Goal: Information Seeking & Learning: Learn about a topic

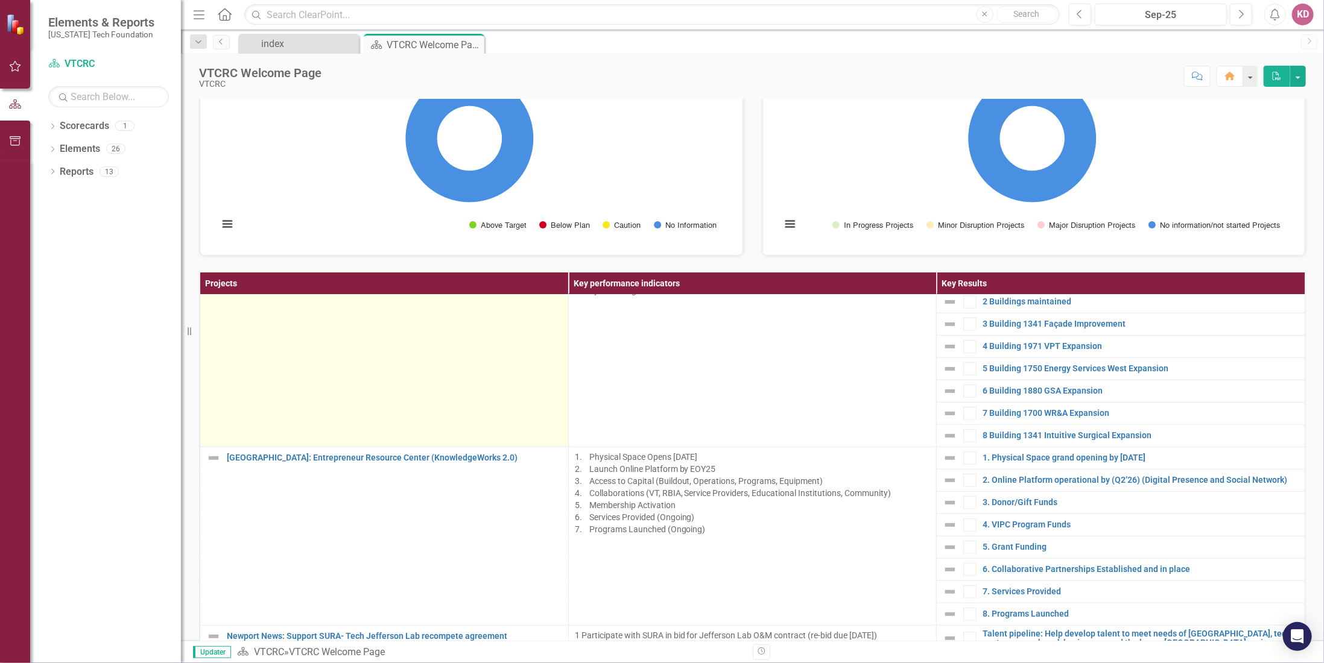
scroll to position [724, 0]
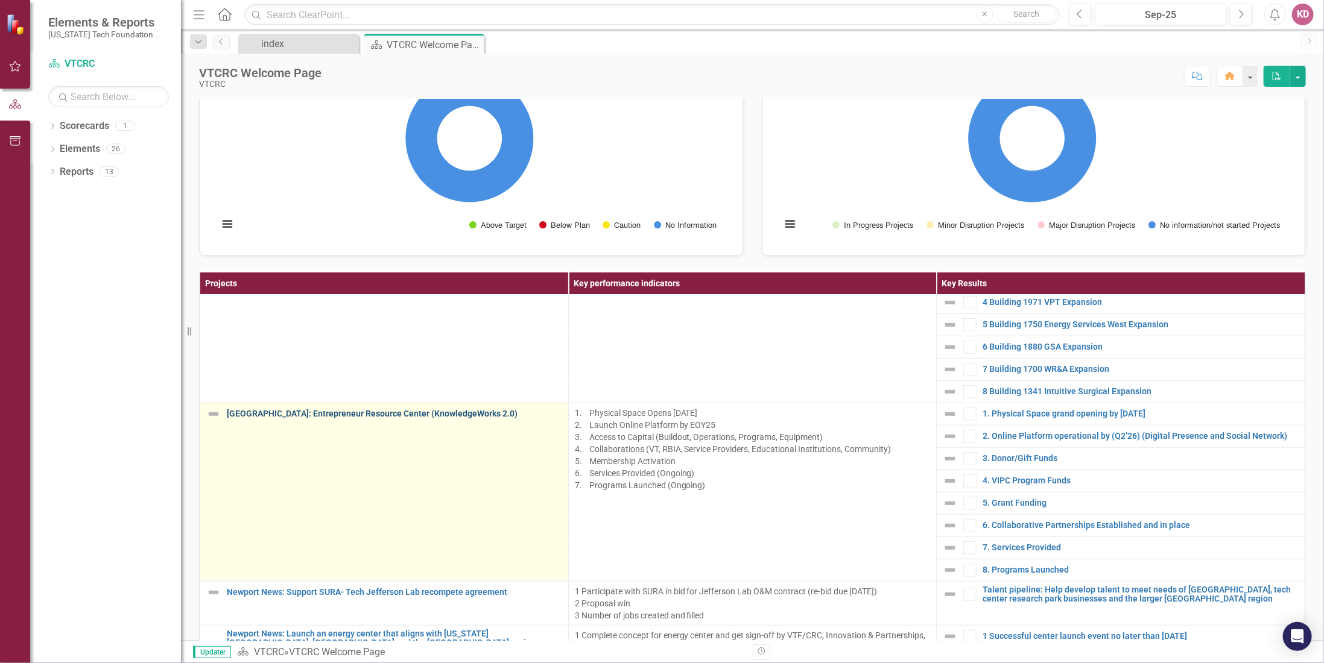
click at [362, 411] on link "[GEOGRAPHIC_DATA]: Entrepreneur Resource Center (KnowledgeWorks 2.0)" at bounding box center [394, 413] width 335 height 9
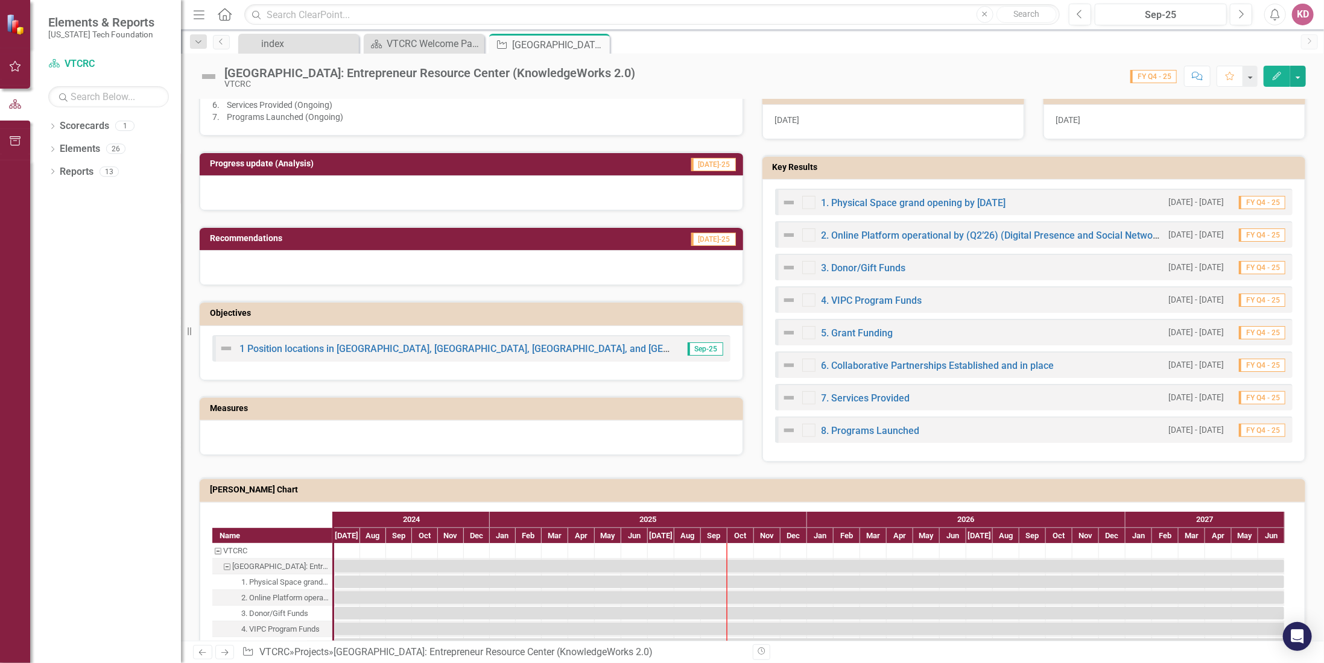
scroll to position [482, 0]
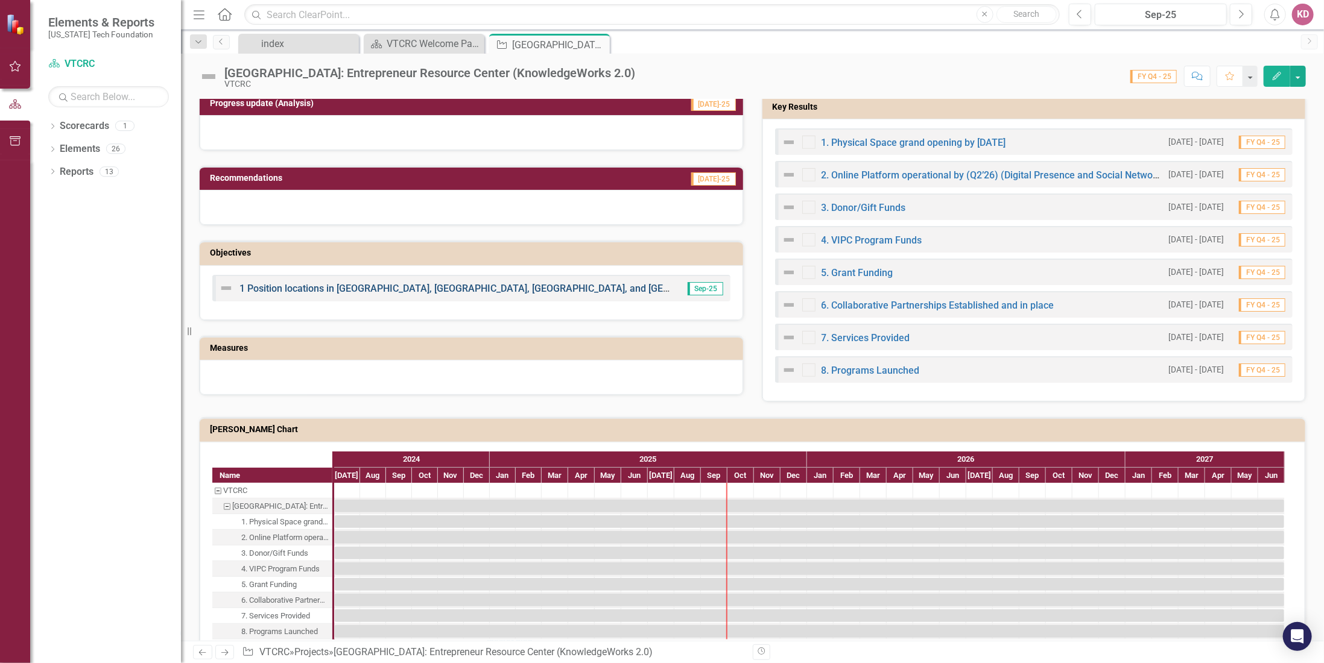
click at [312, 283] on link "1 Position locations in [GEOGRAPHIC_DATA], [GEOGRAPHIC_DATA], [GEOGRAPHIC_DATA]…" at bounding box center [649, 288] width 820 height 11
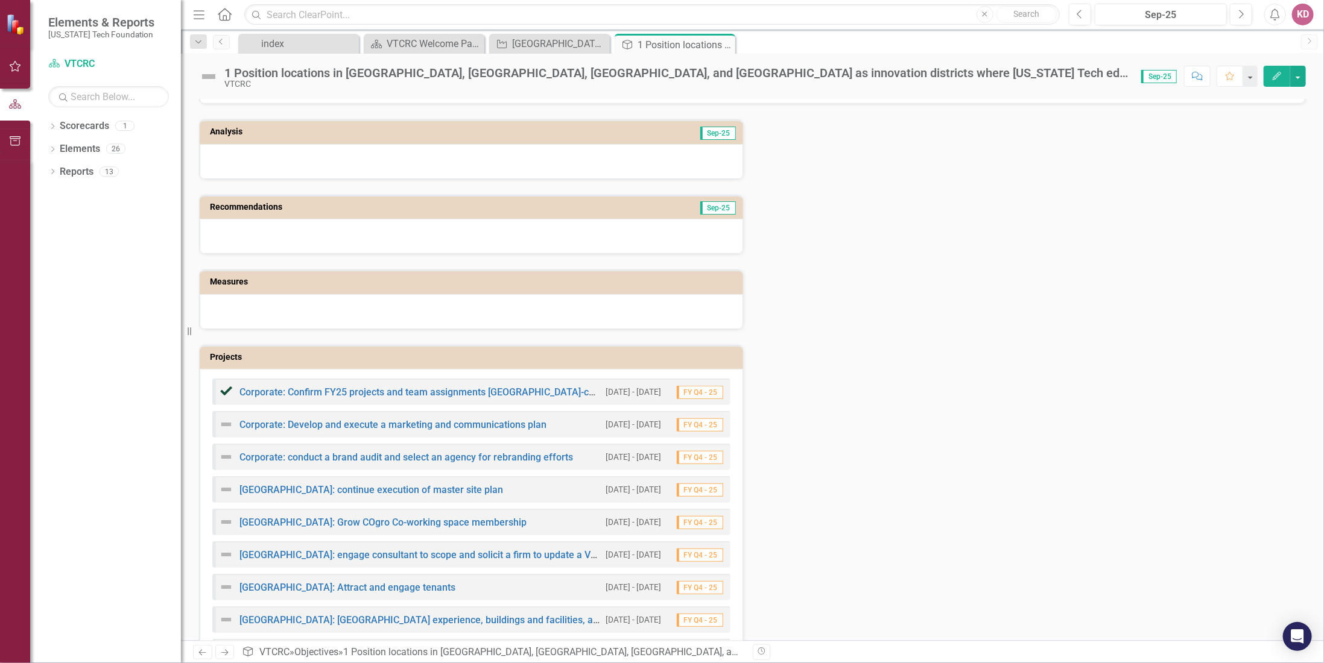
scroll to position [172, 0]
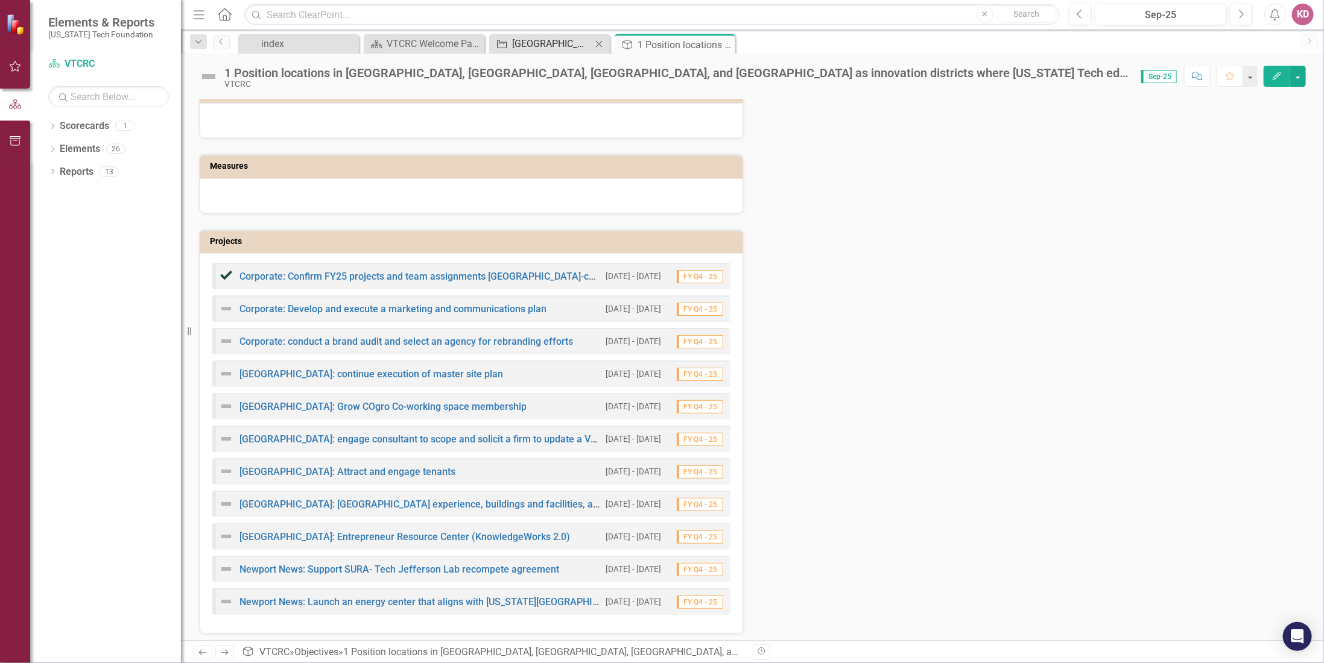
click at [550, 43] on div "[GEOGRAPHIC_DATA]: Entrepreneur Resource Center (KnowledgeWorks 2.0)" at bounding box center [552, 43] width 80 height 15
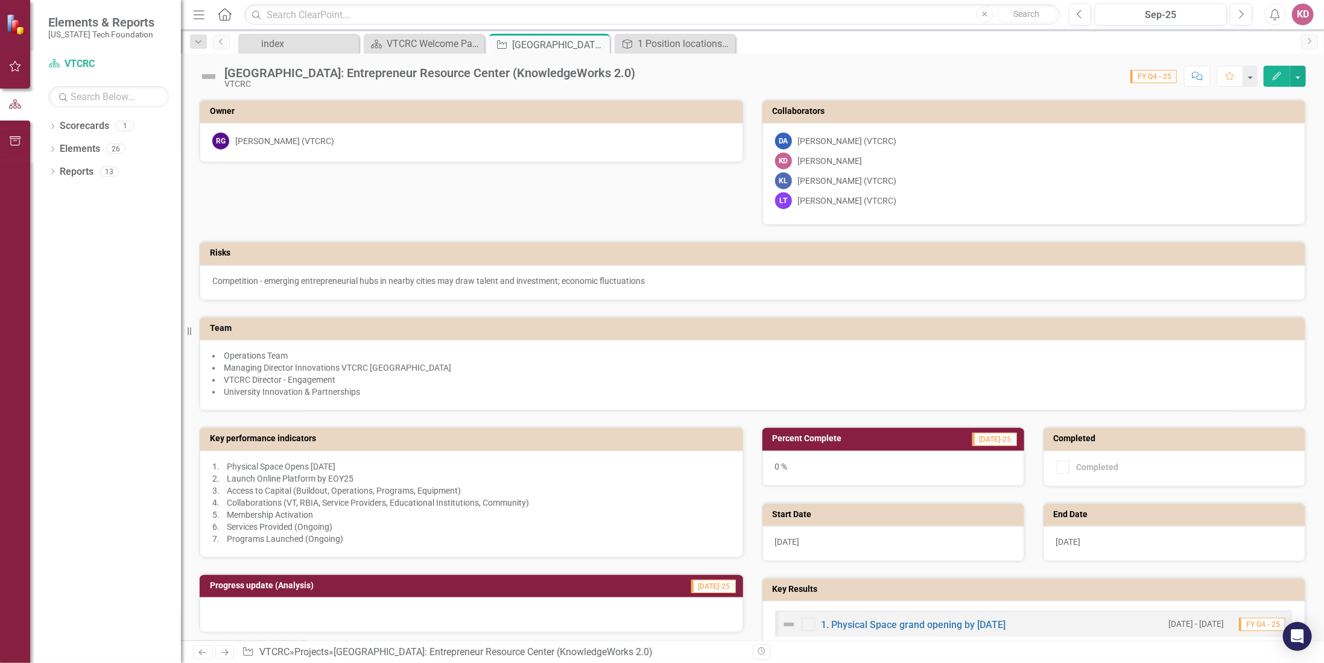
click at [203, 652] on icon "Previous" at bounding box center [202, 653] width 10 height 8
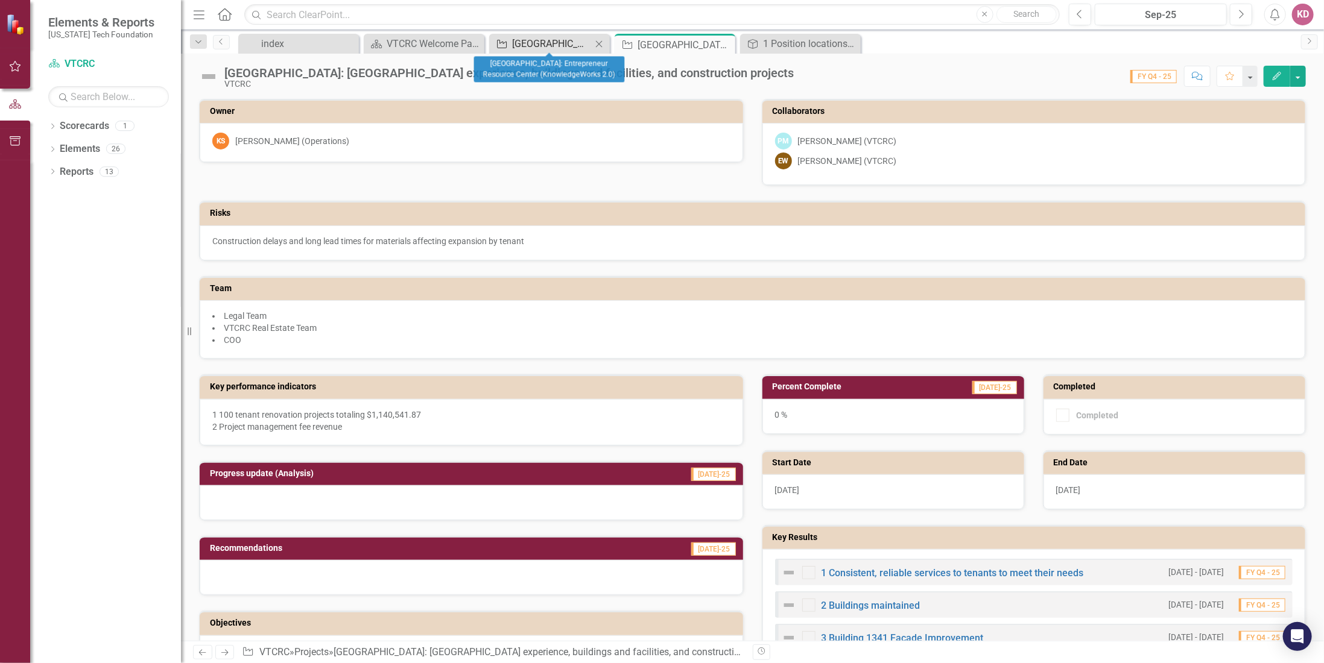
click at [547, 42] on div "[GEOGRAPHIC_DATA]: Entrepreneur Resource Center (KnowledgeWorks 2.0)" at bounding box center [552, 43] width 80 height 15
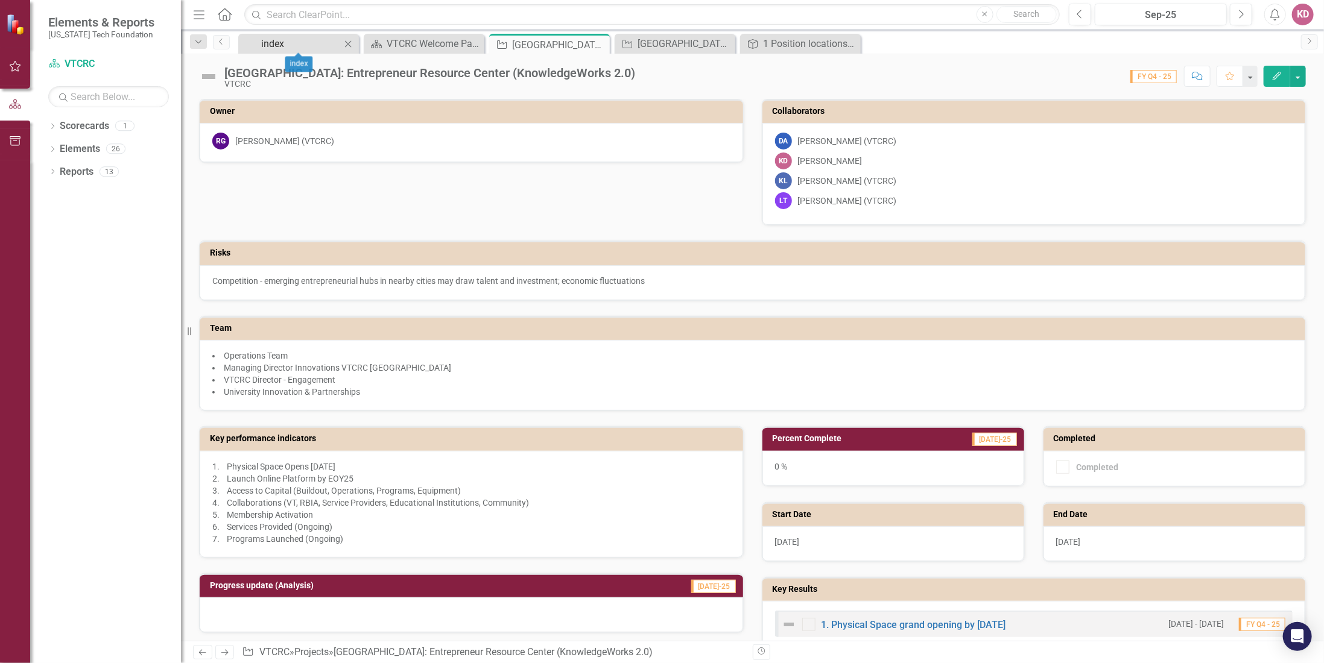
click at [280, 40] on div "index" at bounding box center [301, 43] width 80 height 15
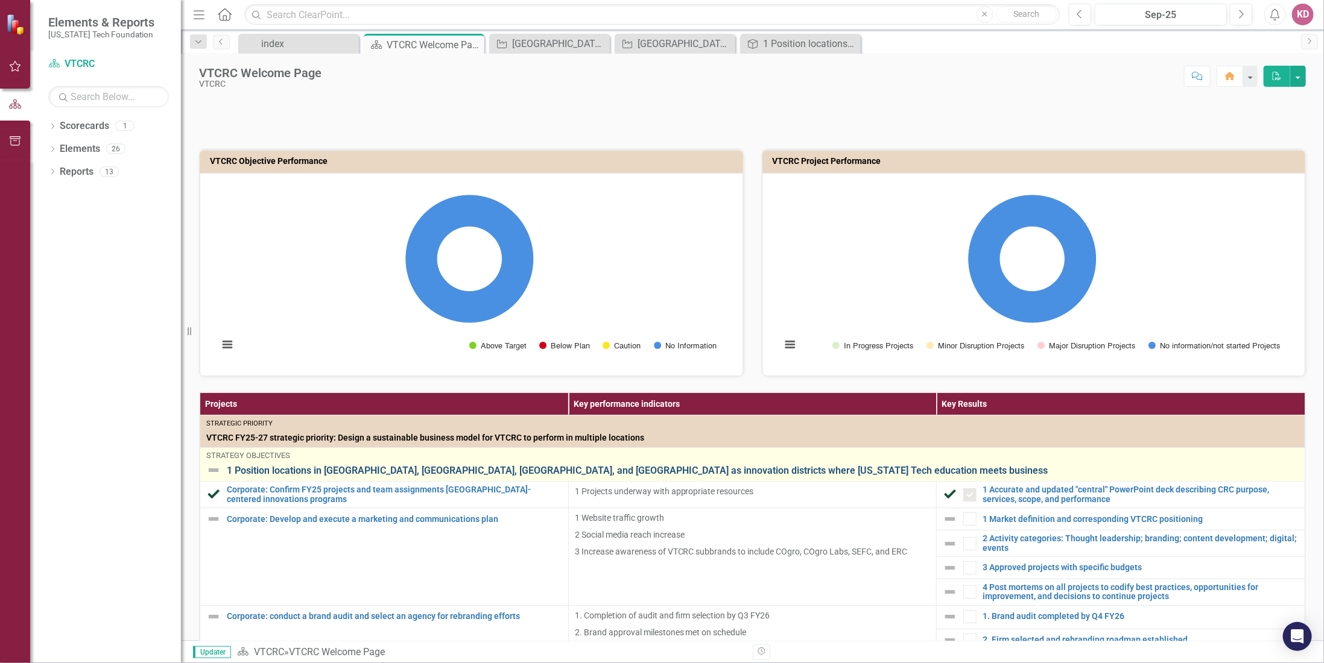
click at [252, 467] on link "1 Position locations in [GEOGRAPHIC_DATA], [GEOGRAPHIC_DATA], [GEOGRAPHIC_DATA]…" at bounding box center [763, 471] width 1072 height 11
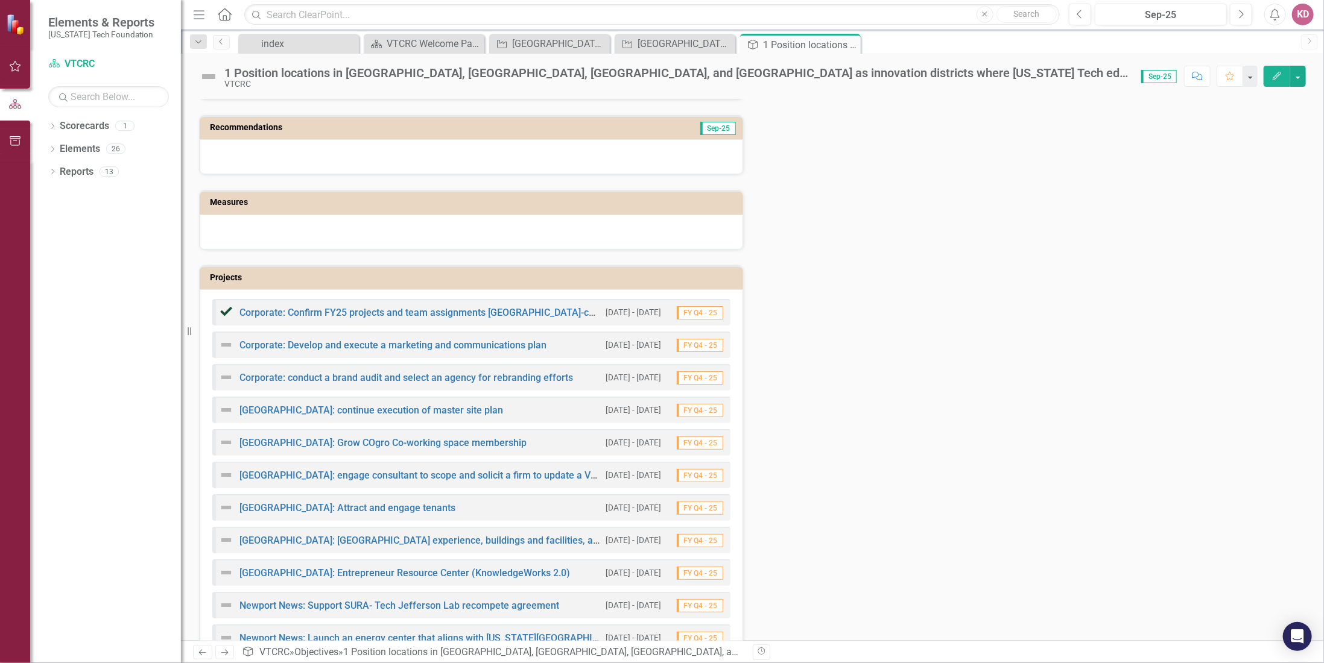
scroll to position [172, 0]
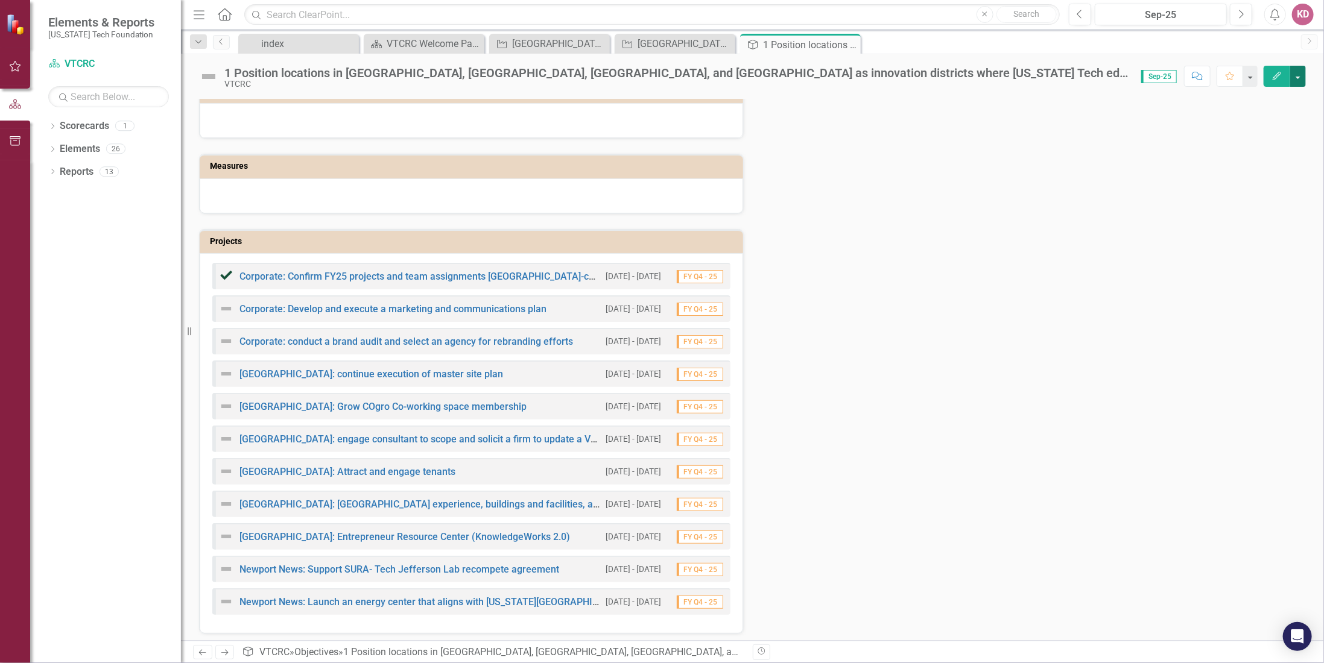
click at [1297, 81] on button "button" at bounding box center [1298, 76] width 16 height 21
drag, startPoint x: 1127, startPoint y: 305, endPoint x: 882, endPoint y: 358, distance: 250.4
click at [1122, 307] on div "Analysis Sep-25 Recommendations Sep-25 Measures Projects Corporate: Confirm FY2…" at bounding box center [752, 312] width 1125 height 646
click at [396, 599] on link "Newport News: Launch an energy center that aligns with [US_STATE][GEOGRAPHIC_DA…" at bounding box center [633, 601] width 788 height 11
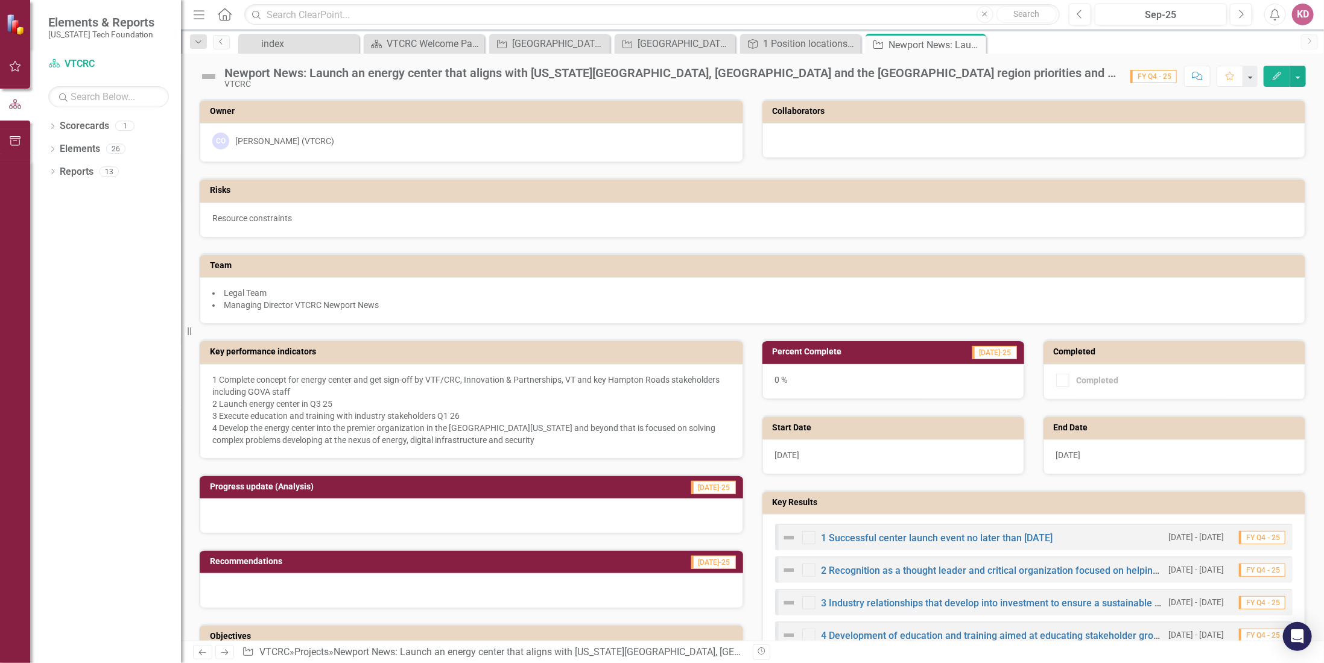
click at [806, 564] on div at bounding box center [808, 570] width 13 height 13
drag, startPoint x: 807, startPoint y: 526, endPoint x: 801, endPoint y: 529, distance: 6.2
click at [806, 531] on div at bounding box center [808, 537] width 13 height 13
click at [253, 625] on div "Objectives" at bounding box center [471, 637] width 543 height 24
drag, startPoint x: 707, startPoint y: 546, endPoint x: 587, endPoint y: 383, distance: 201.9
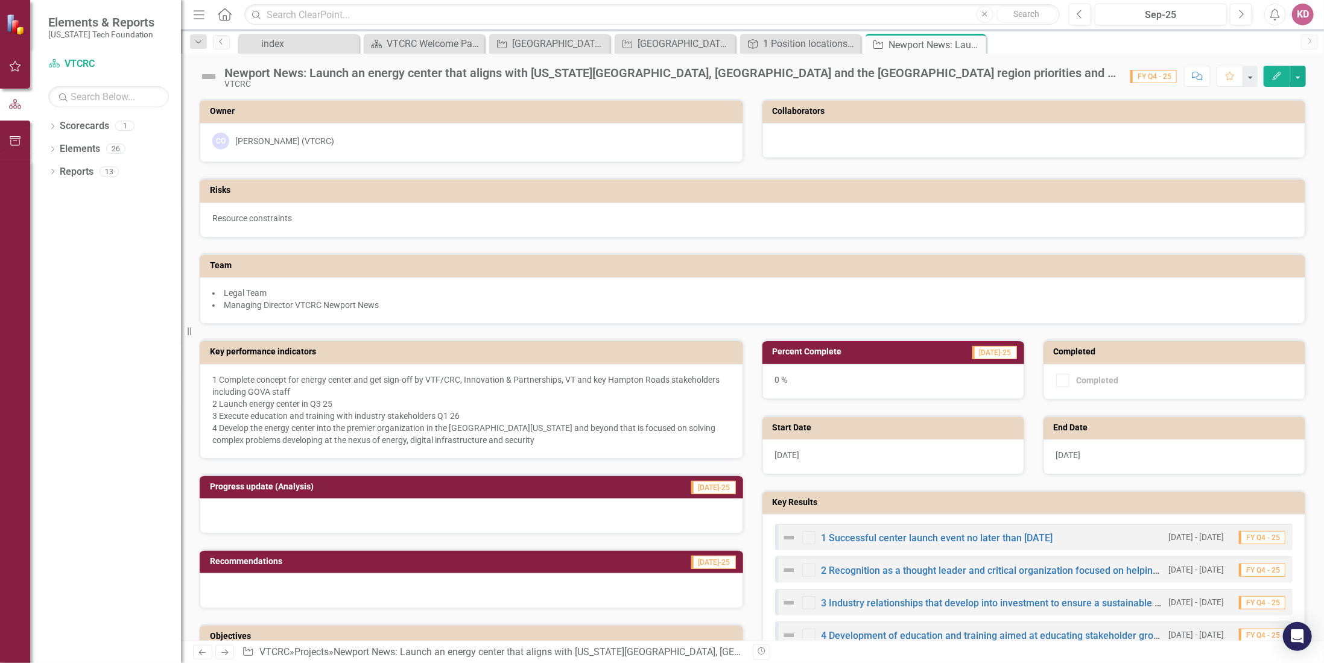
click at [707, 542] on div "Recommendations [DATE]-25" at bounding box center [471, 571] width 563 height 75
click at [973, 43] on icon "Close" at bounding box center [975, 45] width 12 height 10
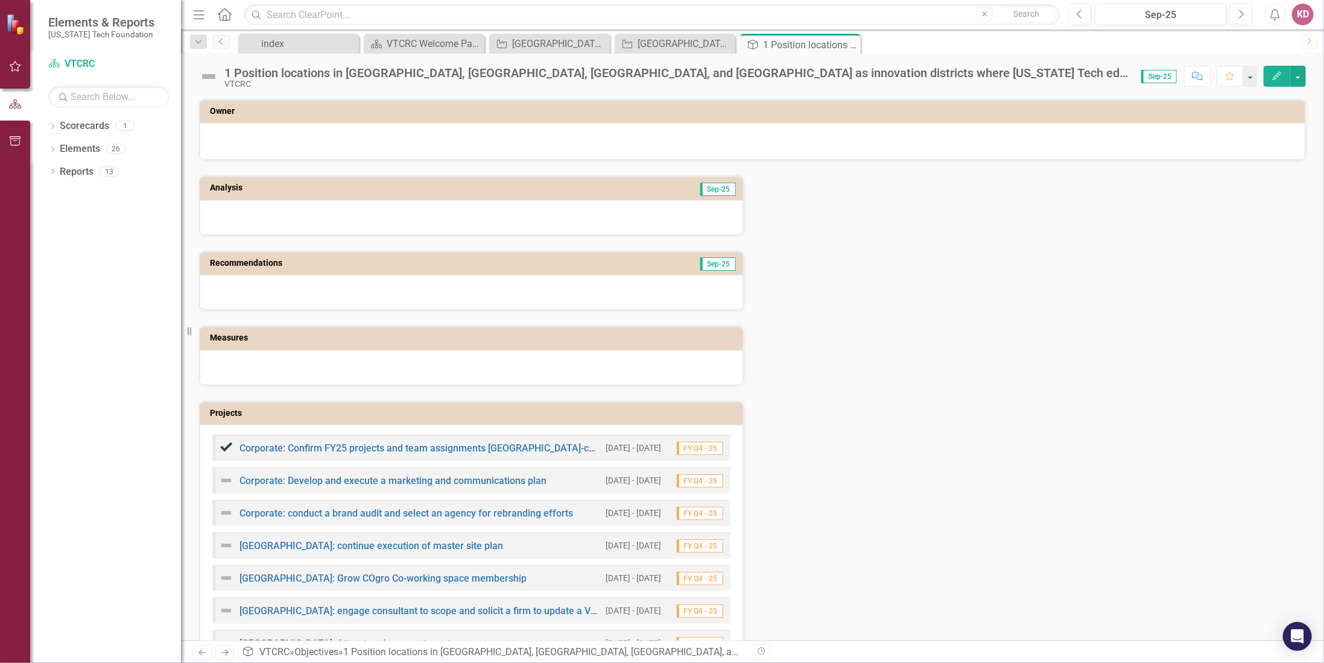
click at [0, 0] on icon "Close" at bounding box center [0, 0] width 0 height 0
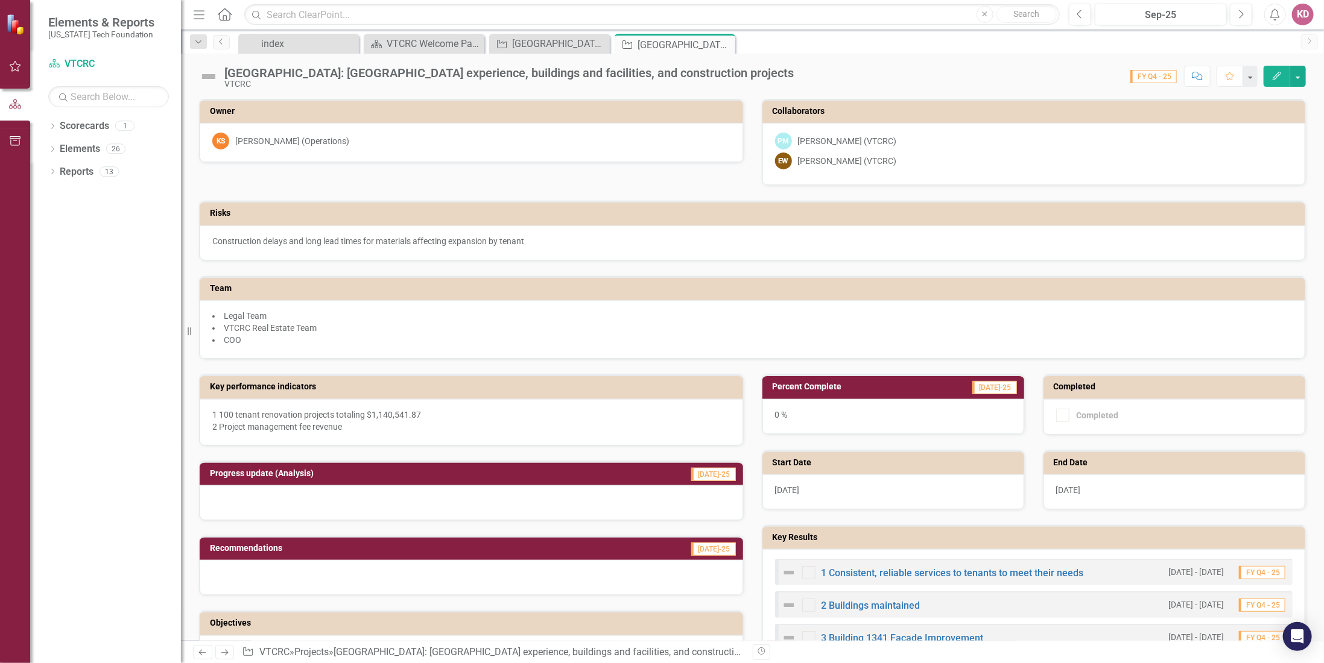
drag, startPoint x: 724, startPoint y: 42, endPoint x: 689, endPoint y: 43, distance: 35.0
click at [0, 0] on icon "Close" at bounding box center [0, 0] width 0 height 0
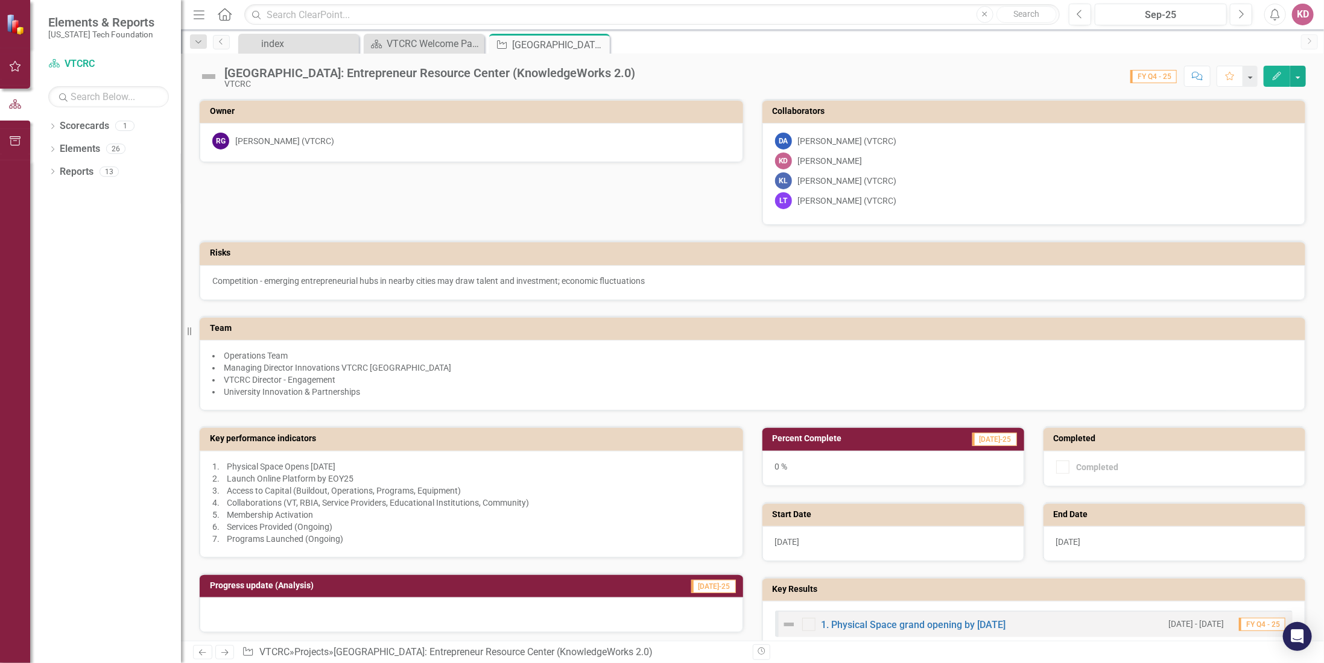
click at [815, 160] on div "[PERSON_NAME]" at bounding box center [830, 161] width 65 height 12
click at [86, 124] on link "Scorecards" at bounding box center [84, 126] width 49 height 14
click at [77, 148] on link "Elements" at bounding box center [80, 149] width 40 height 14
click at [597, 41] on icon "Close" at bounding box center [598, 45] width 12 height 10
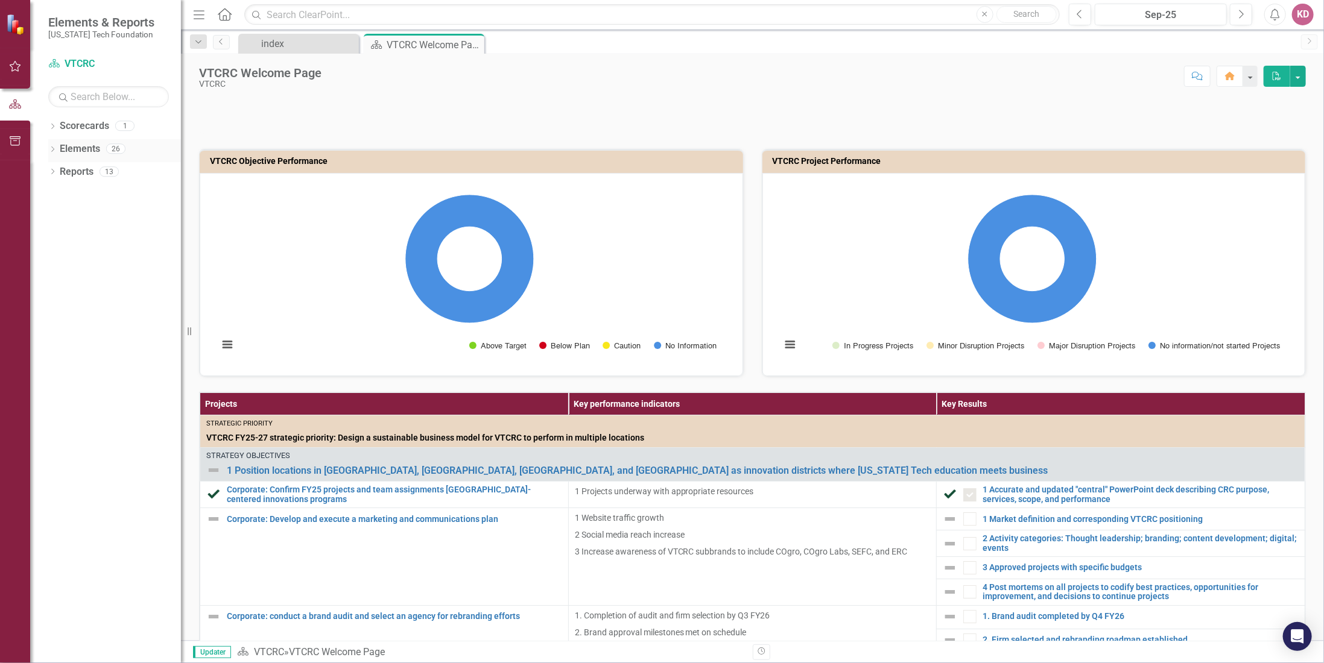
click at [83, 150] on link "Elements" at bounding box center [80, 149] width 40 height 14
drag, startPoint x: 58, startPoint y: 151, endPoint x: 100, endPoint y: 151, distance: 41.6
click at [60, 151] on div "Dropdown Elements 26" at bounding box center [114, 150] width 133 height 23
click at [51, 149] on icon "Dropdown" at bounding box center [52, 150] width 8 height 7
click at [52, 126] on icon "Dropdown" at bounding box center [52, 127] width 8 height 7
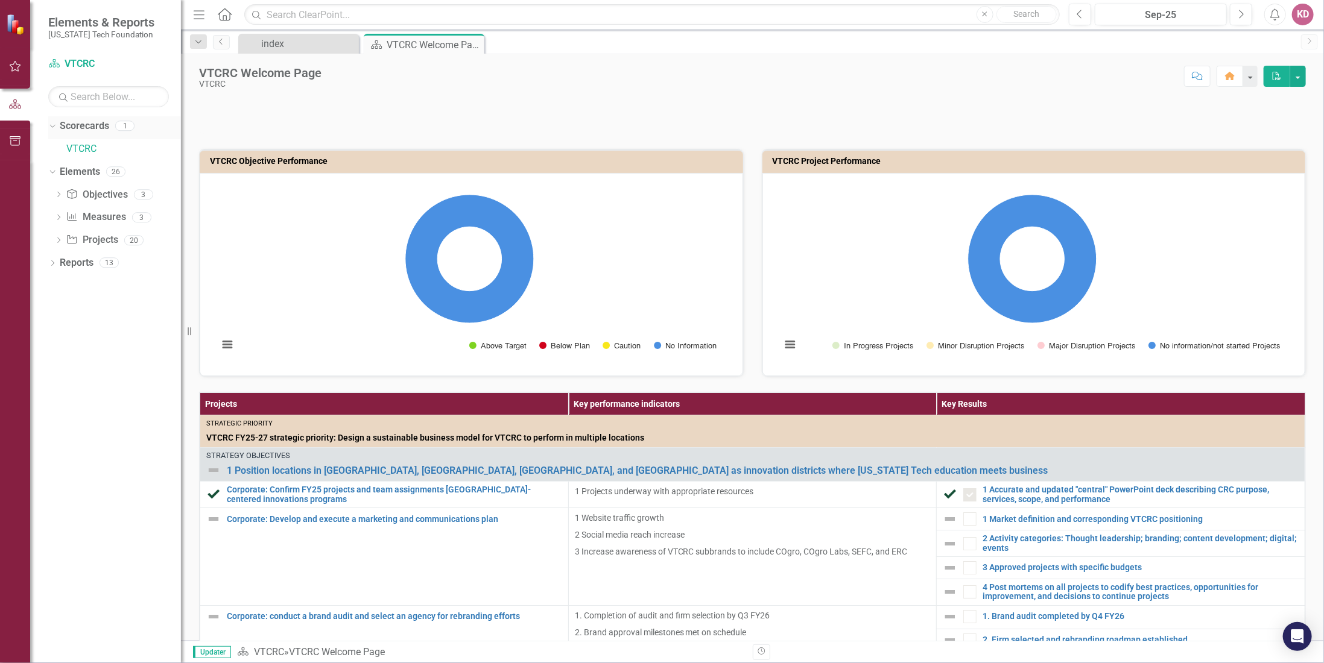
click at [51, 126] on icon "Dropdown" at bounding box center [51, 125] width 7 height 8
click at [52, 238] on icon "Dropdown" at bounding box center [52, 241] width 8 height 7
click at [55, 348] on icon "Dropdown" at bounding box center [58, 350] width 8 height 7
click at [60, 394] on icon "Dropdown" at bounding box center [58, 396] width 8 height 7
click at [70, 354] on div "Projects" at bounding box center [122, 351] width 117 height 11
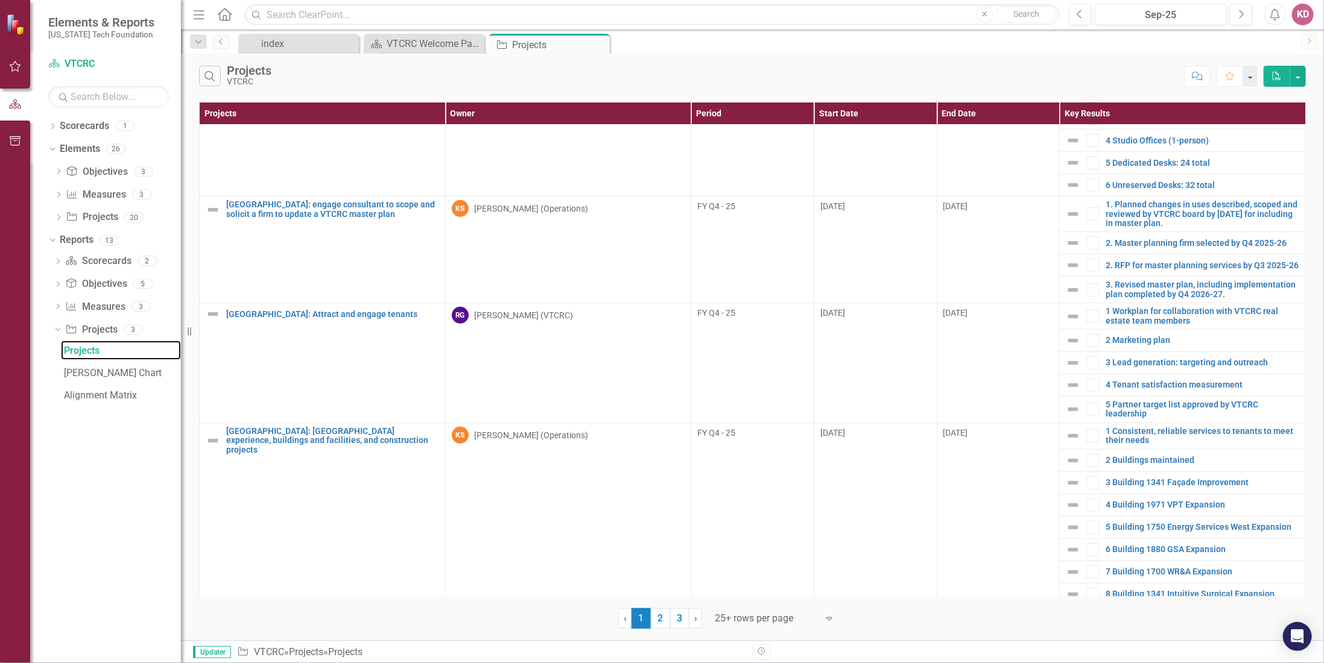
scroll to position [318, 0]
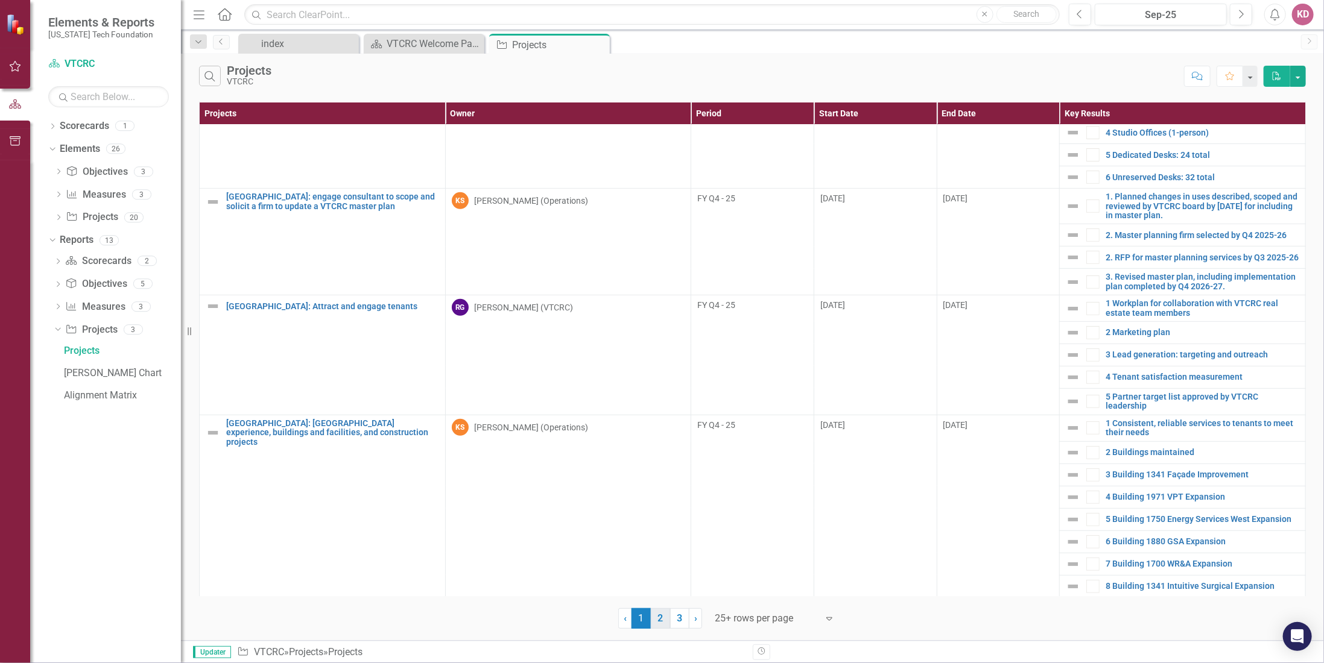
click at [659, 616] on link "2" at bounding box center [660, 618] width 19 height 21
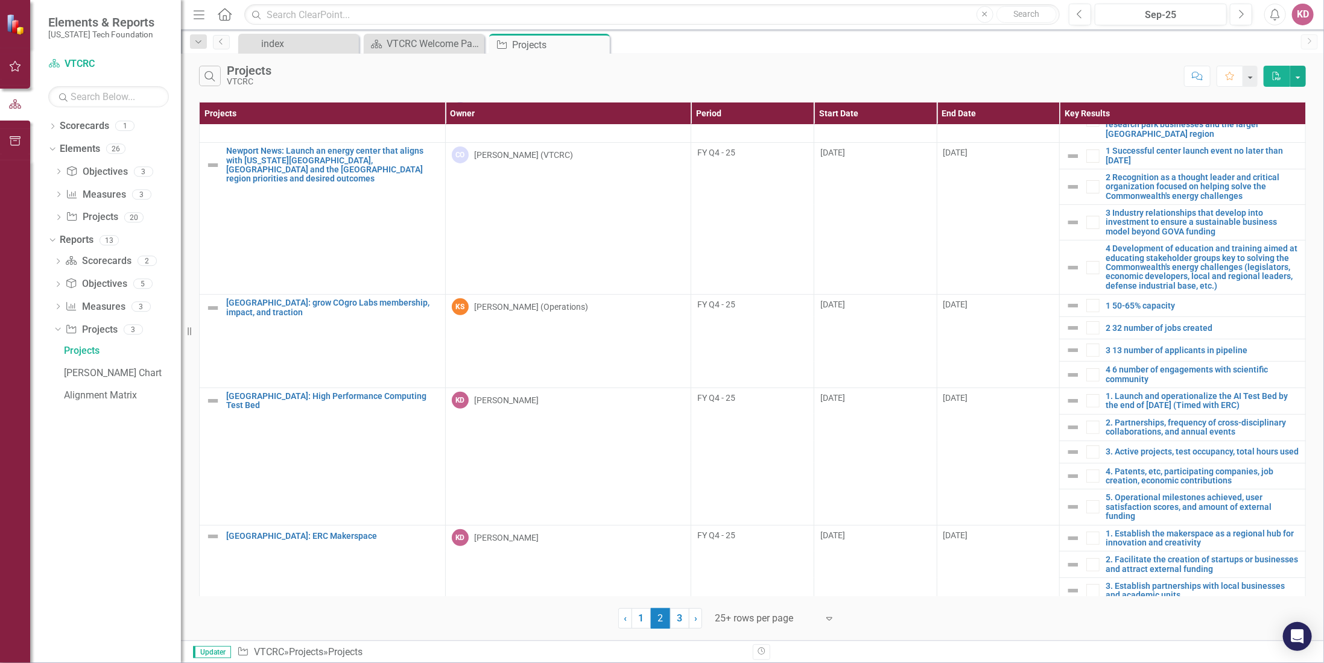
scroll to position [242, 0]
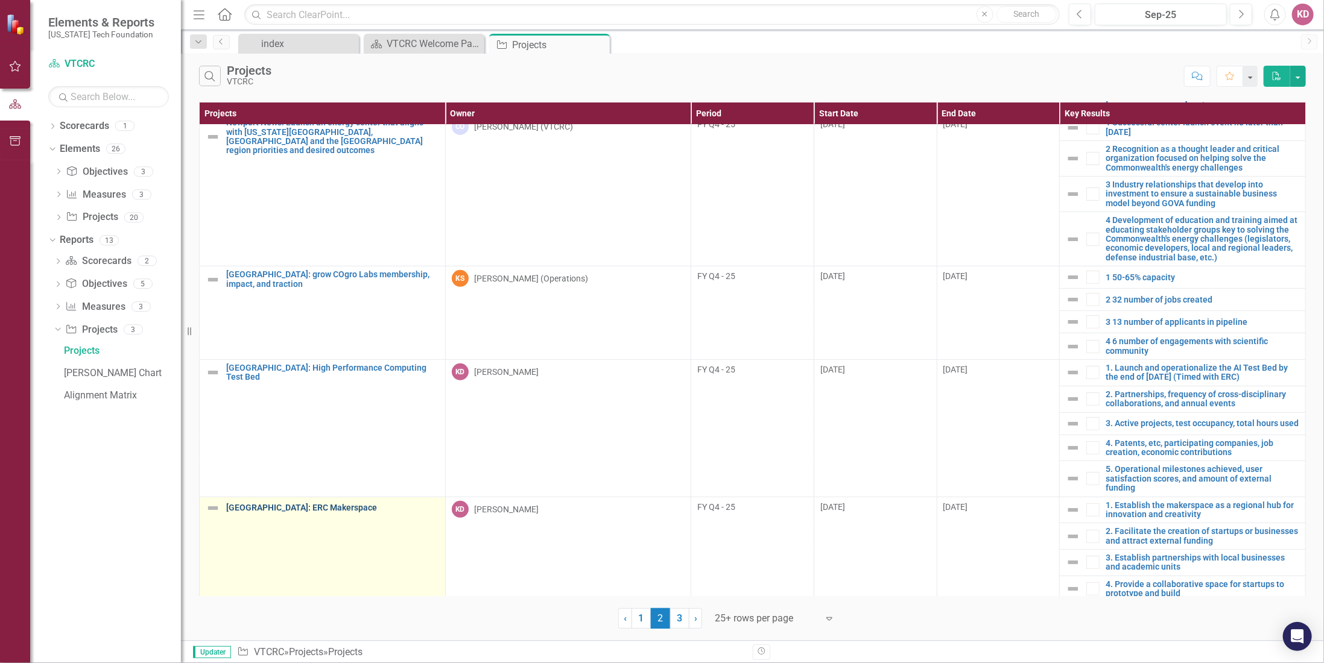
click at [259, 504] on link "[GEOGRAPHIC_DATA]: ERC Makerspace" at bounding box center [332, 508] width 213 height 9
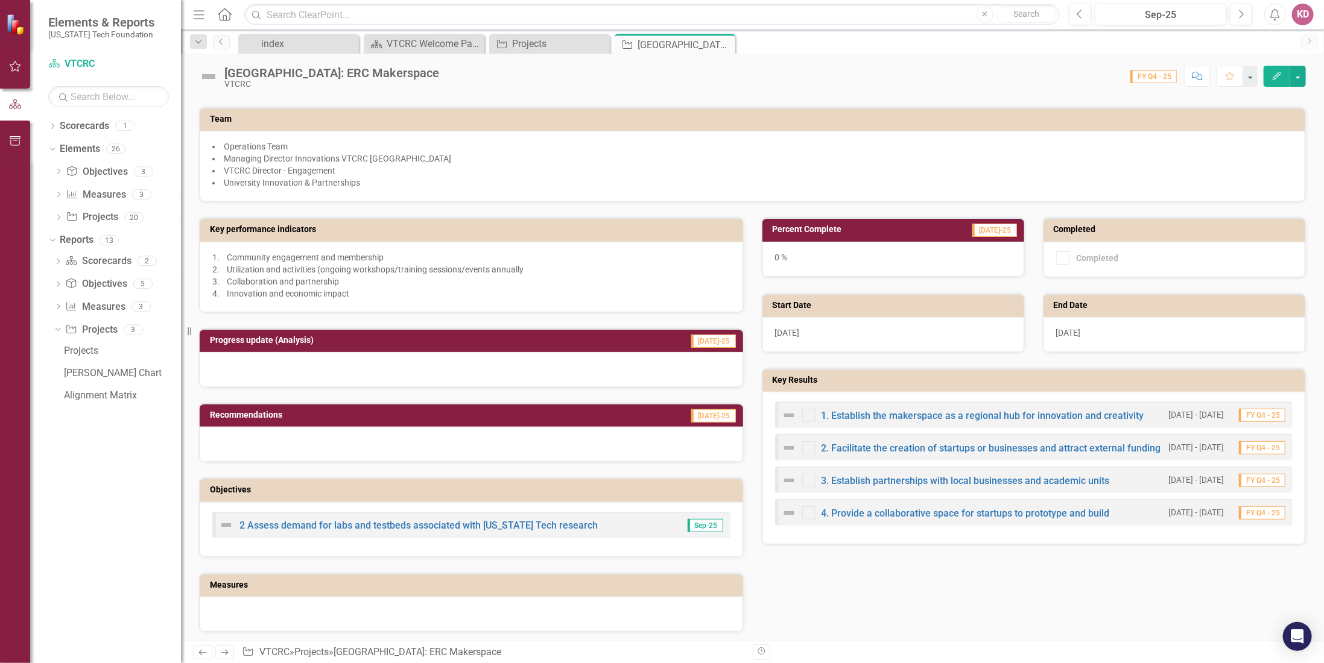
scroll to position [181, 0]
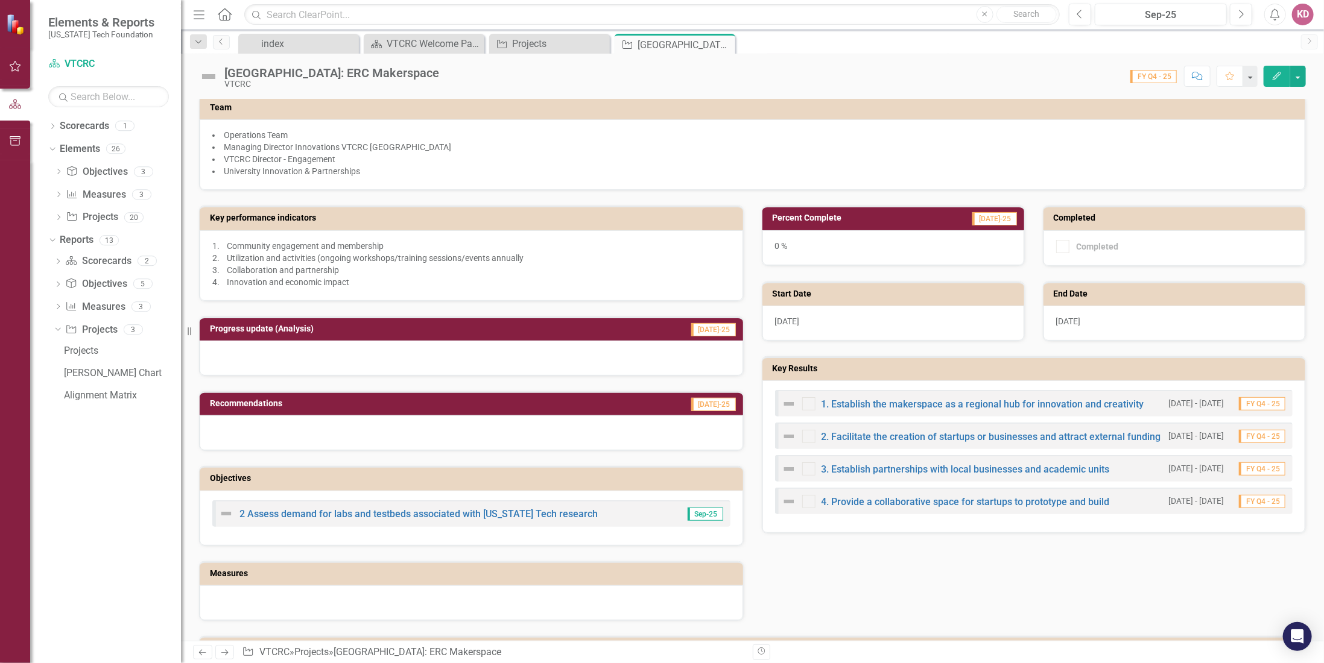
click at [701, 508] on span "Sep-25" at bounding box center [705, 514] width 36 height 13
click at [517, 508] on link "2 Assess demand for labs and testbeds associated with [US_STATE] Tech research" at bounding box center [418, 513] width 358 height 11
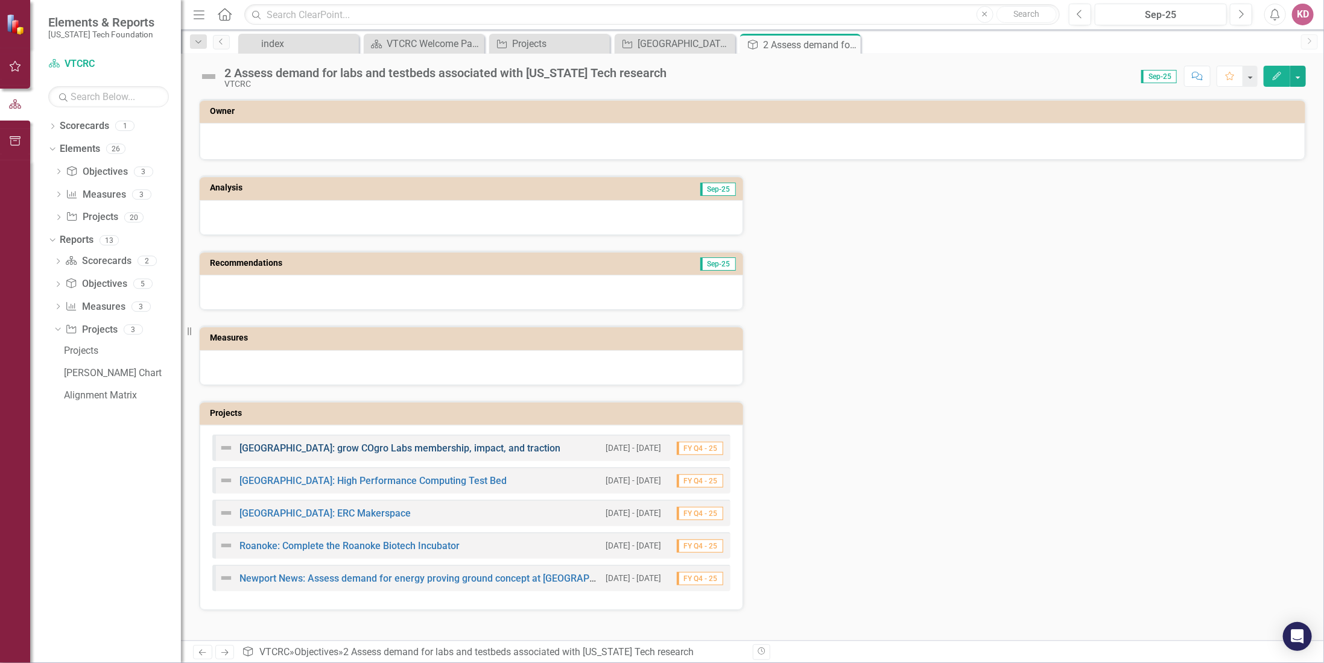
click at [276, 444] on link "[GEOGRAPHIC_DATA]: grow COgro Labs membership, impact, and traction" at bounding box center [399, 448] width 321 height 11
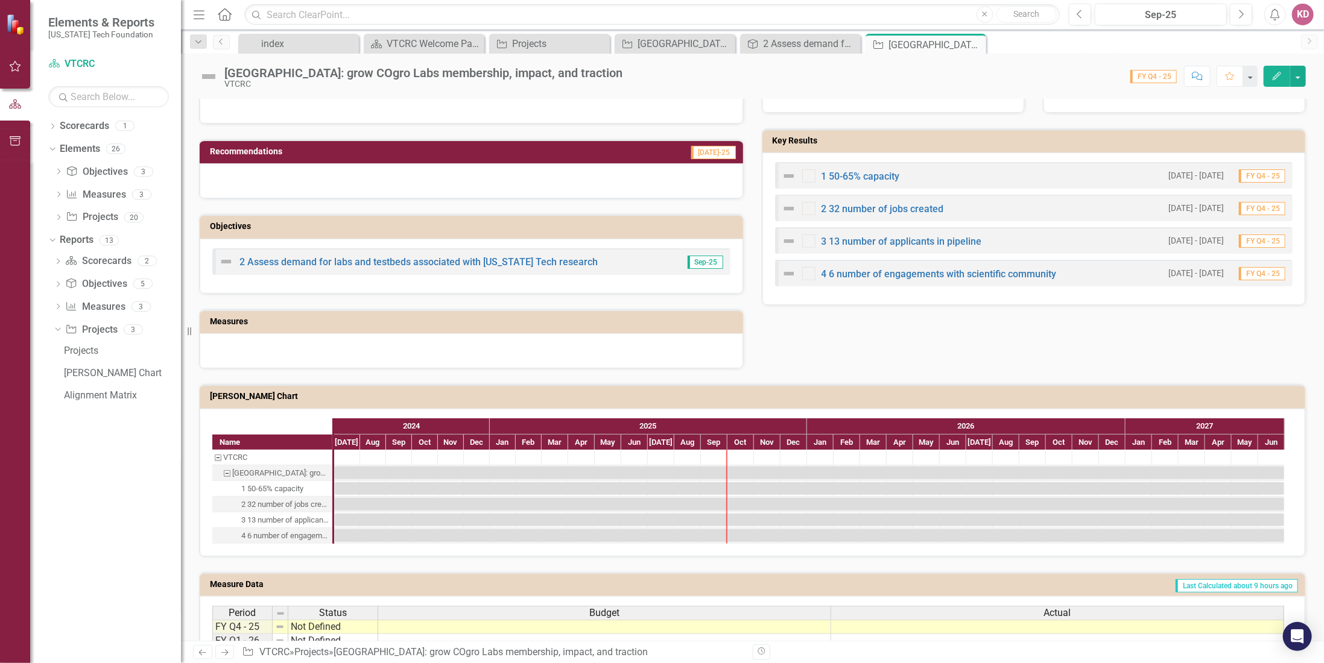
scroll to position [422, 0]
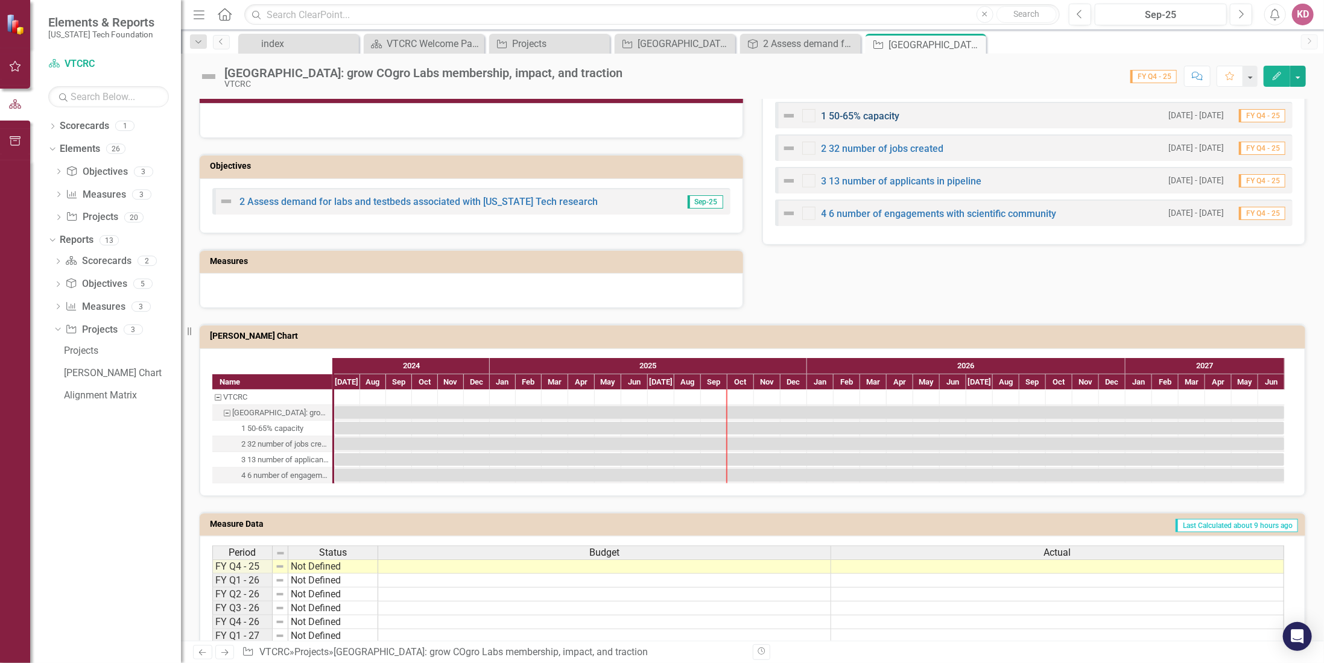
click at [844, 110] on link "1 50-65% capacity" at bounding box center [860, 115] width 78 height 11
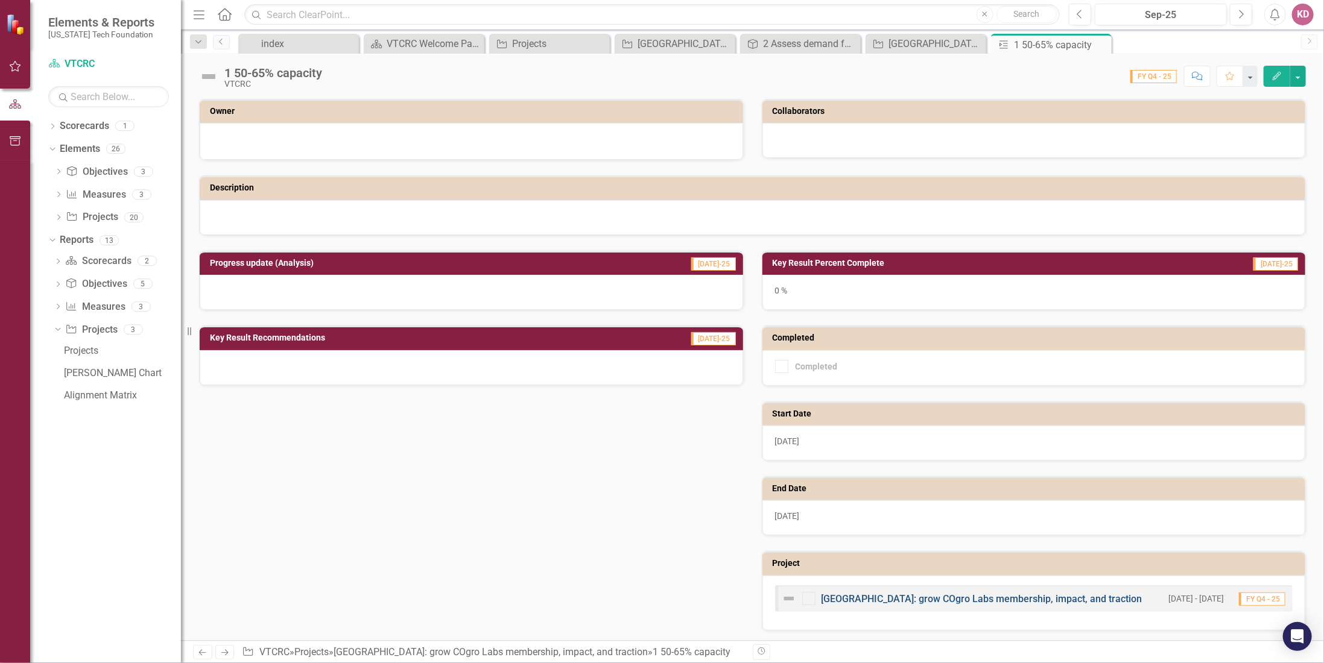
click at [1063, 595] on link "[GEOGRAPHIC_DATA]: grow COgro Labs membership, impact, and traction" at bounding box center [981, 598] width 321 height 11
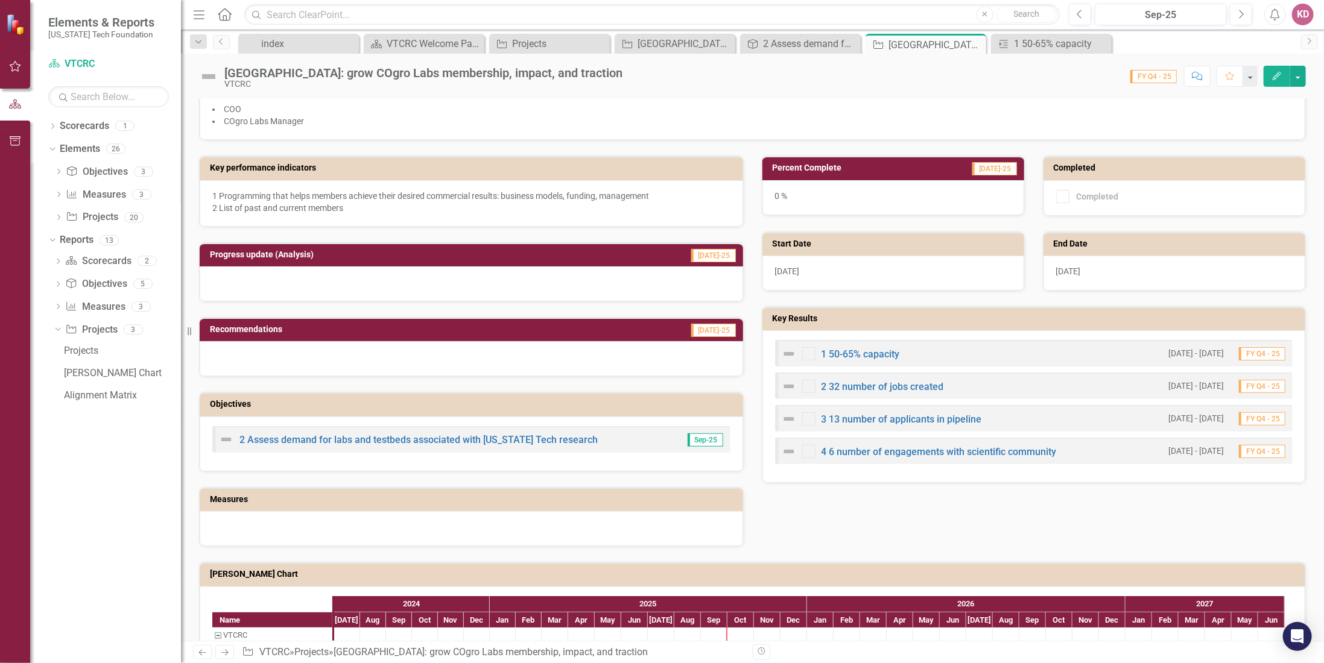
scroll to position [124, 0]
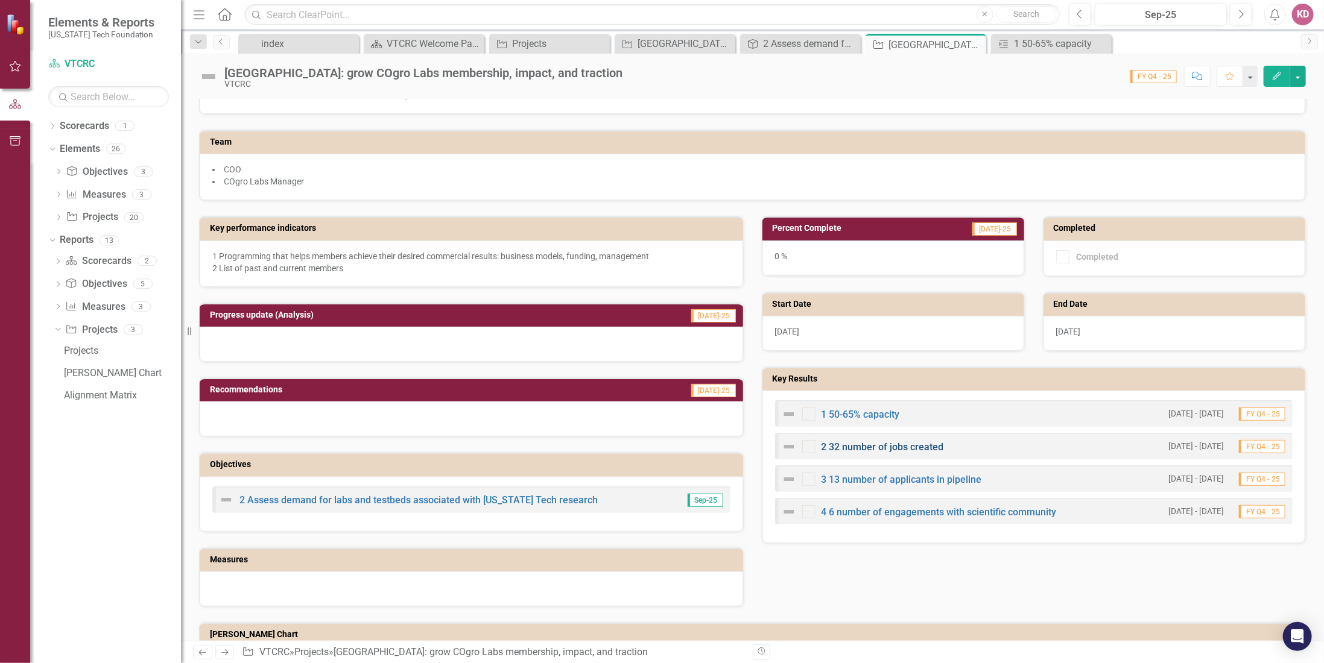
click at [848, 441] on link "2 32 number of jobs created" at bounding box center [882, 446] width 122 height 11
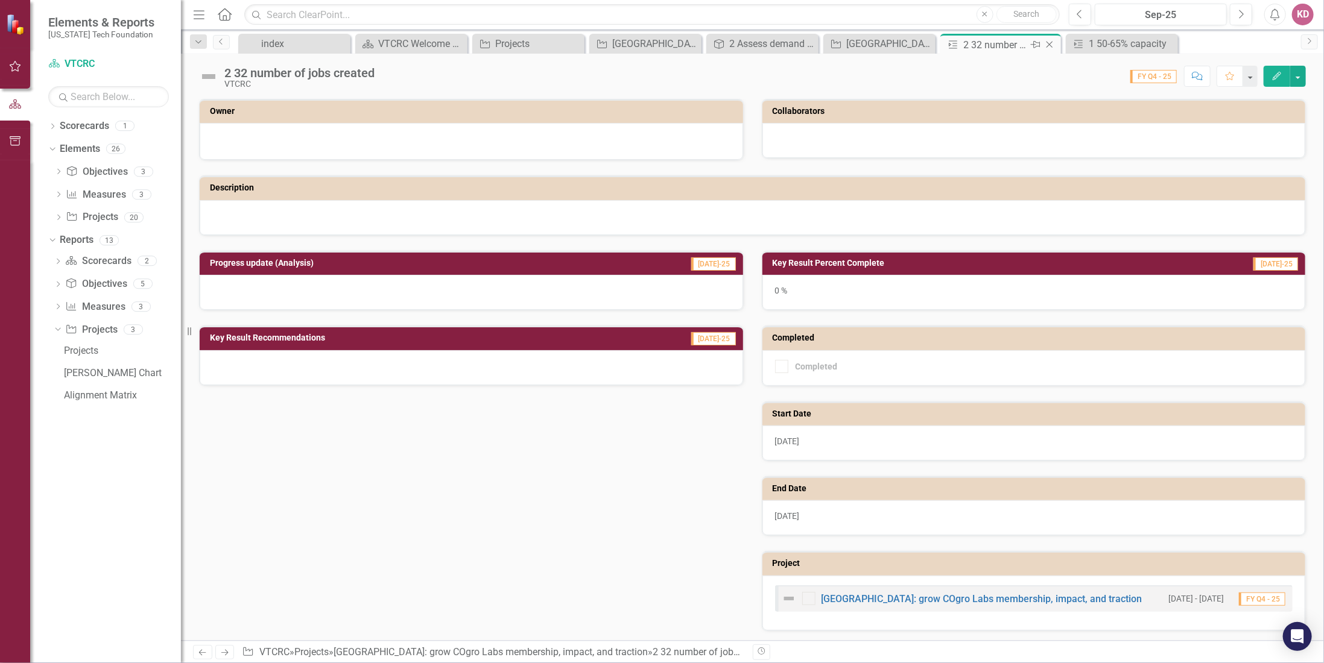
click at [1048, 42] on icon "Close" at bounding box center [1049, 45] width 12 height 10
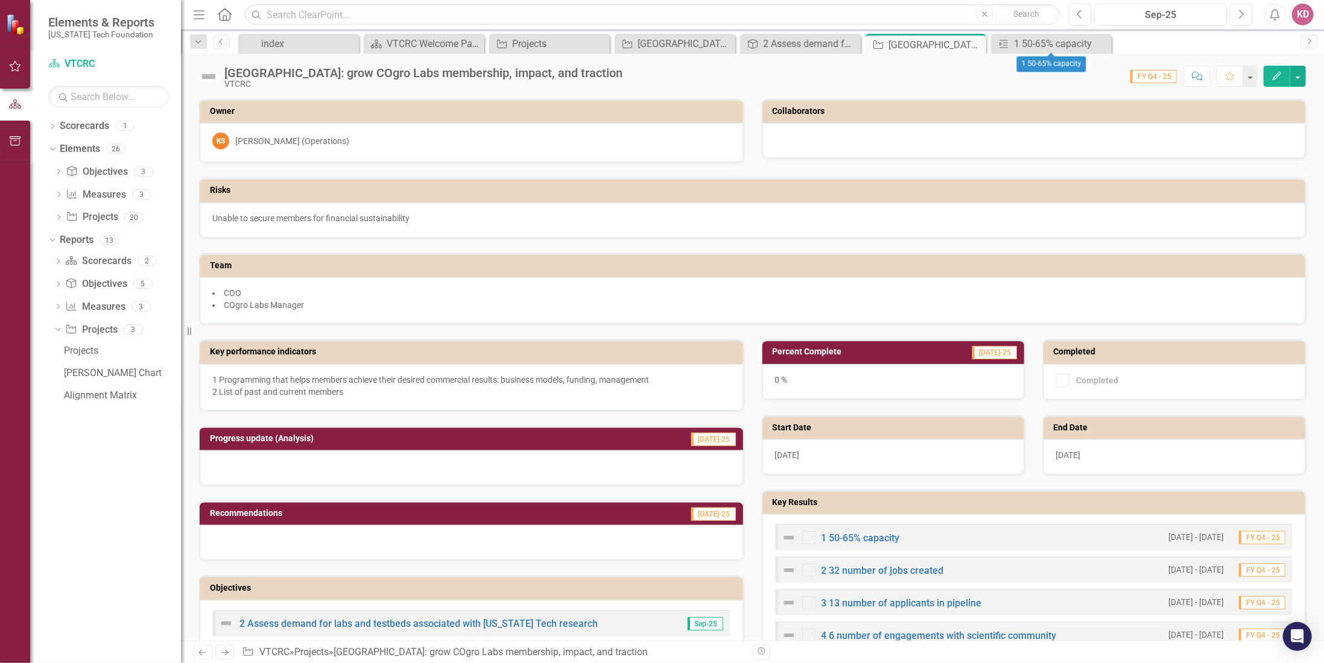
drag, startPoint x: 1100, startPoint y: 42, endPoint x: 1093, endPoint y: 42, distance: 7.2
click at [0, 0] on icon at bounding box center [0, 0] width 0 height 0
click at [975, 42] on icon "Close" at bounding box center [975, 45] width 12 height 10
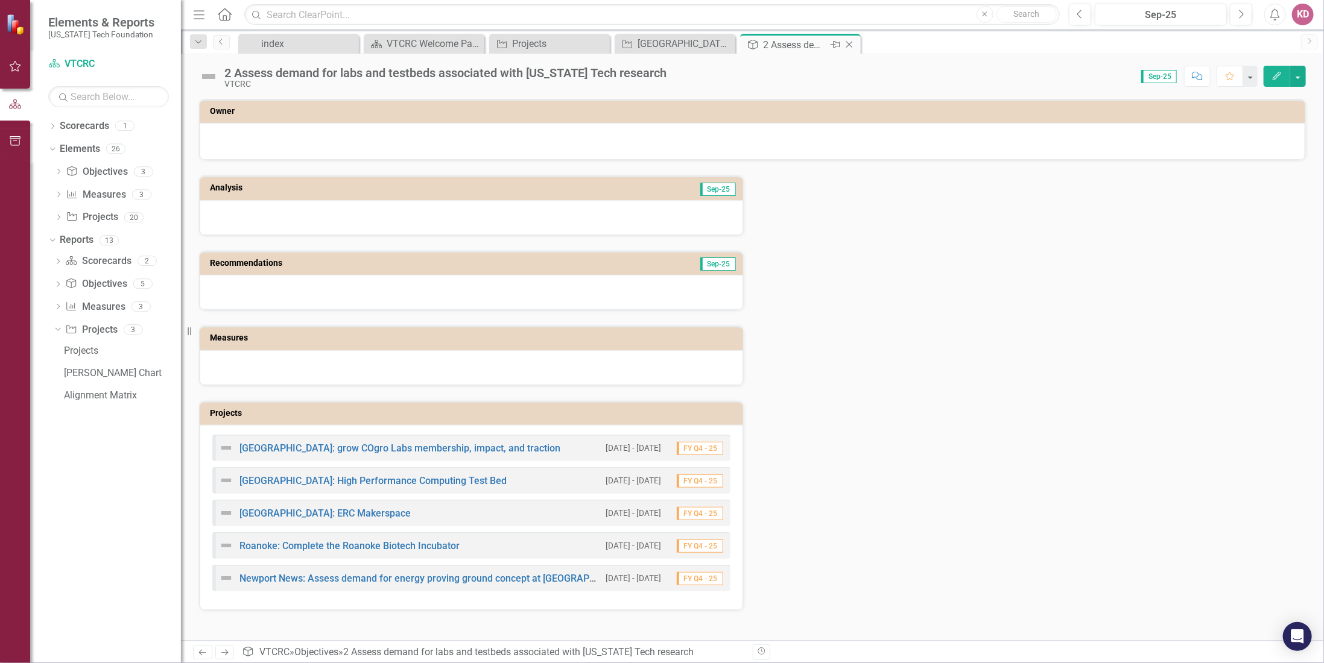
click at [850, 42] on icon "Close" at bounding box center [849, 45] width 12 height 10
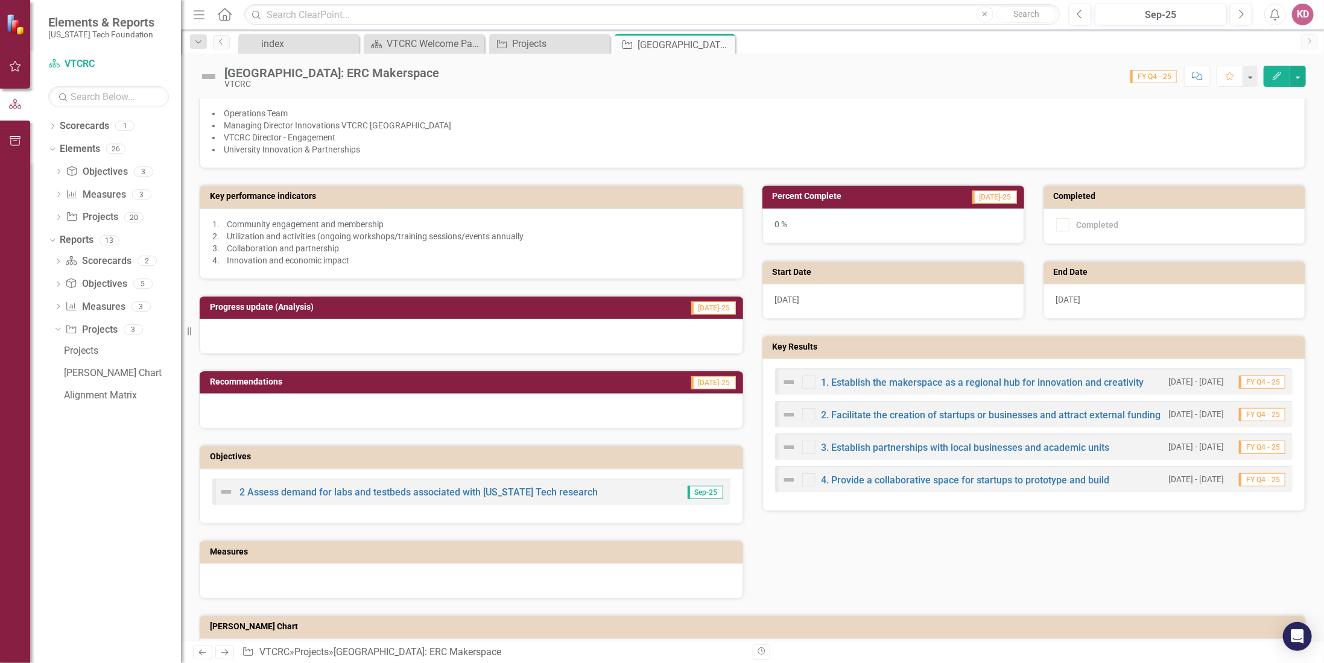
scroll to position [75, 0]
